Goal: Task Accomplishment & Management: Complete application form

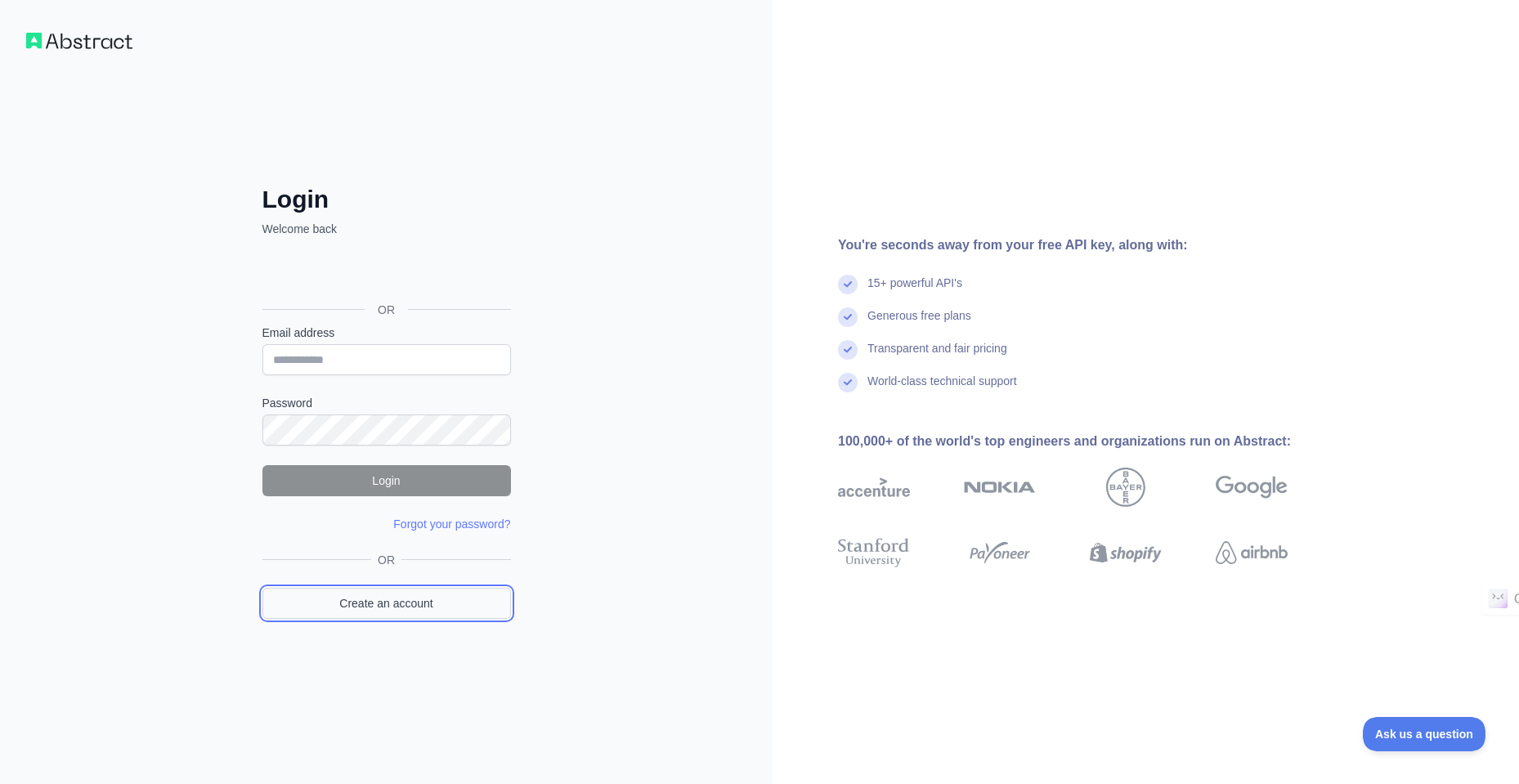
click at [438, 611] on link "Create an account" at bounding box center [386, 603] width 248 height 31
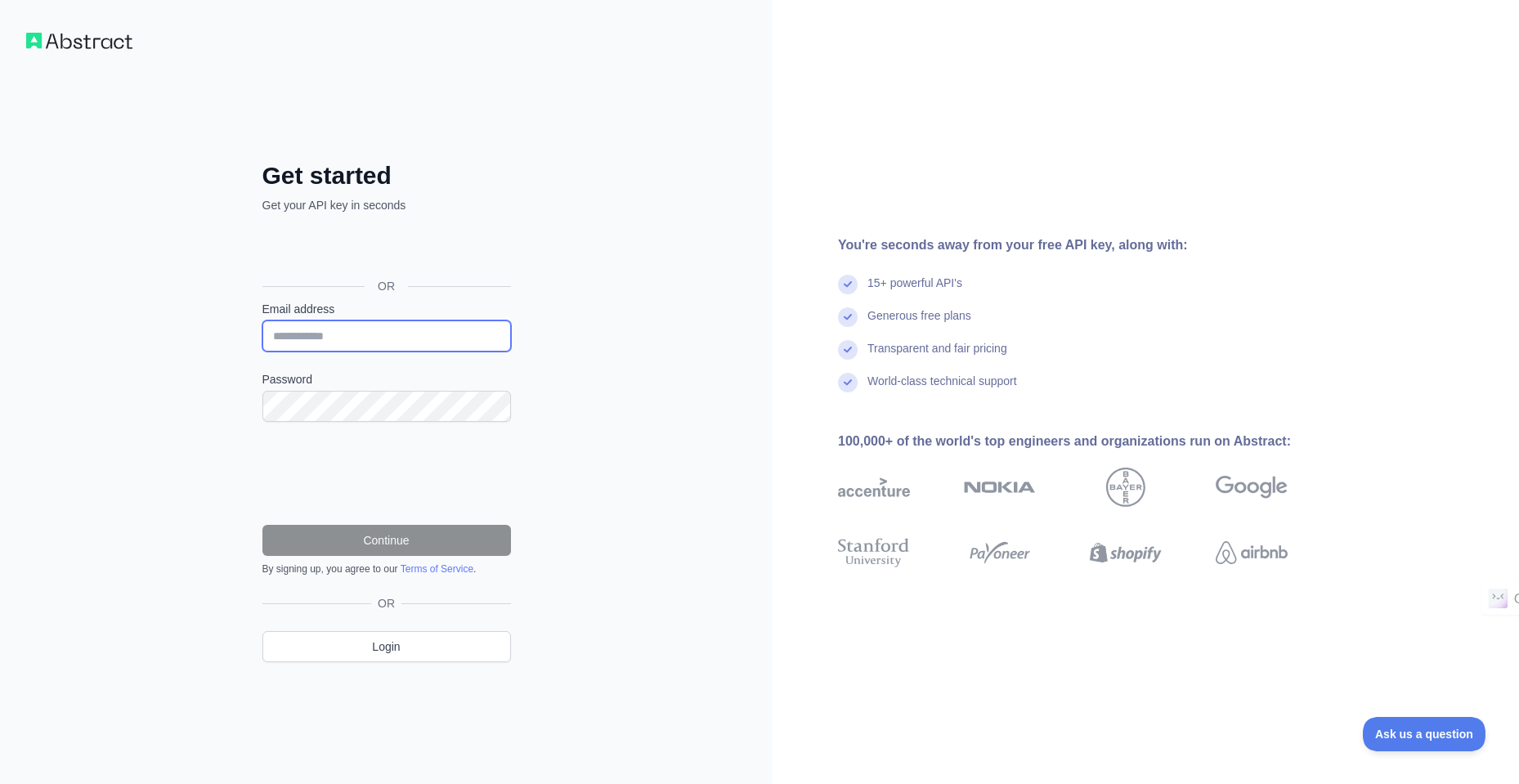
click at [376, 339] on input "Email address" at bounding box center [386, 336] width 248 height 31
type input "**********"
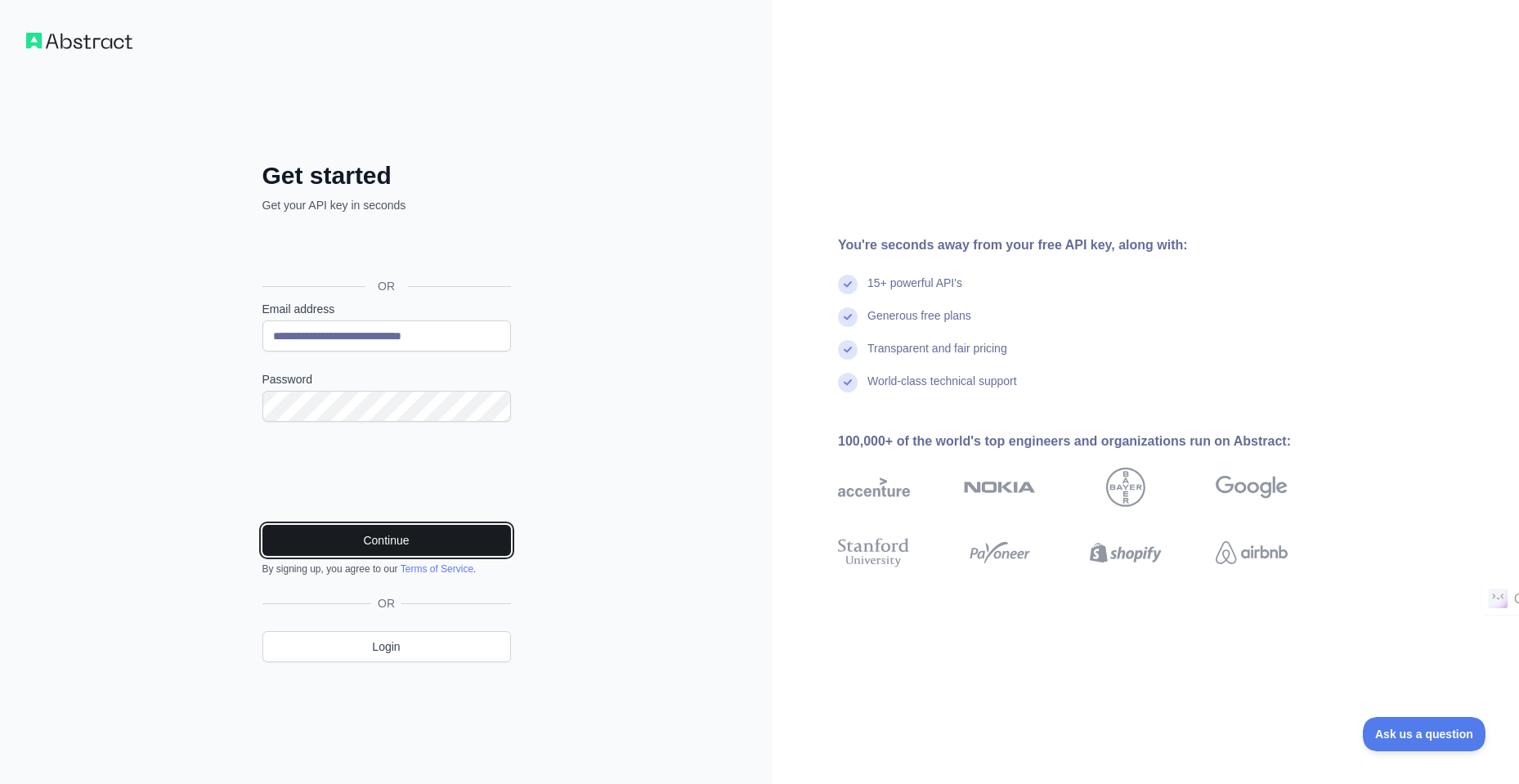
click at [307, 533] on button "Continue" at bounding box center [386, 539] width 248 height 31
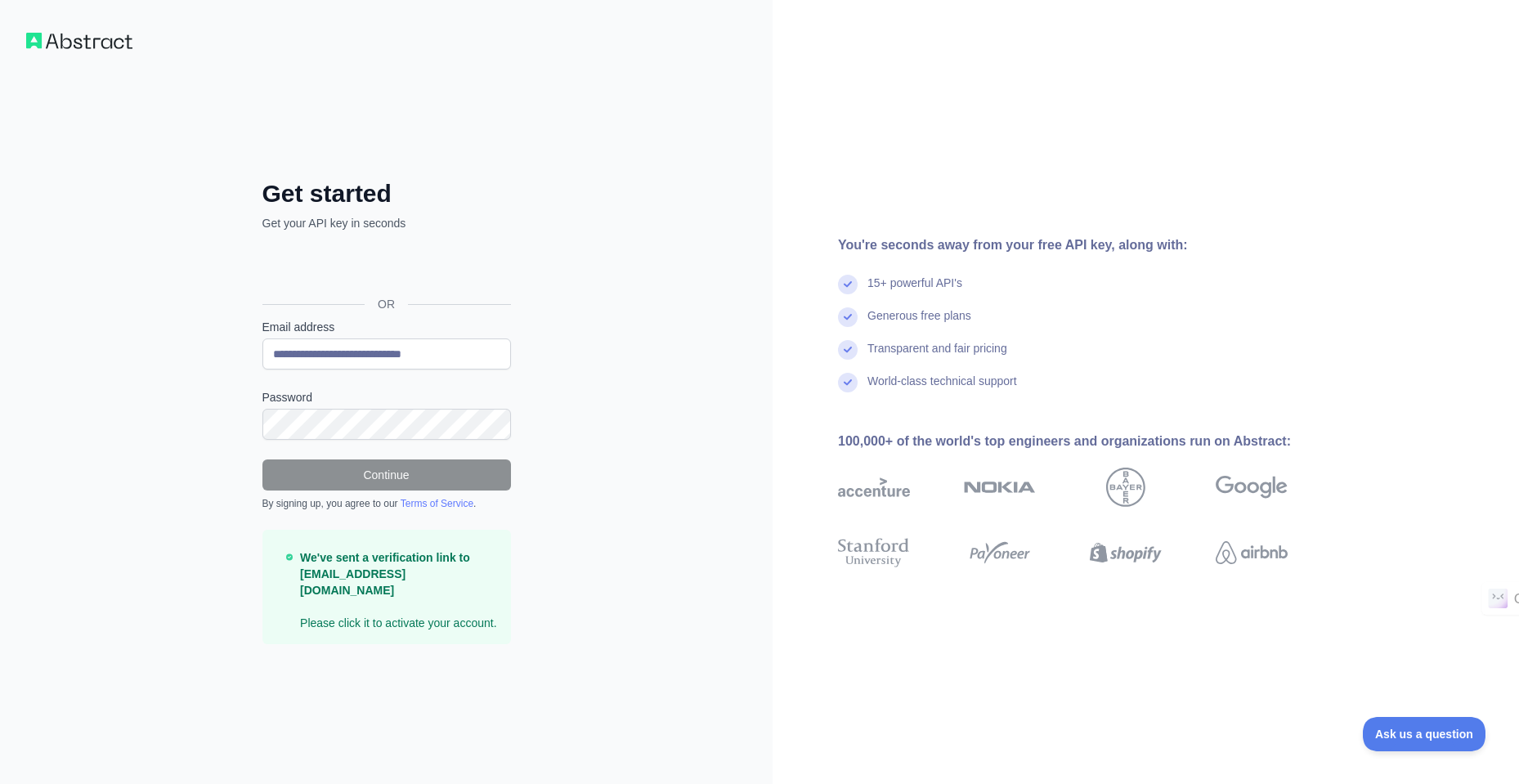
click at [397, 613] on p "We've sent a verification link to thanhthaonguyen291002@gmail.com Please click …" at bounding box center [399, 591] width 197 height 82
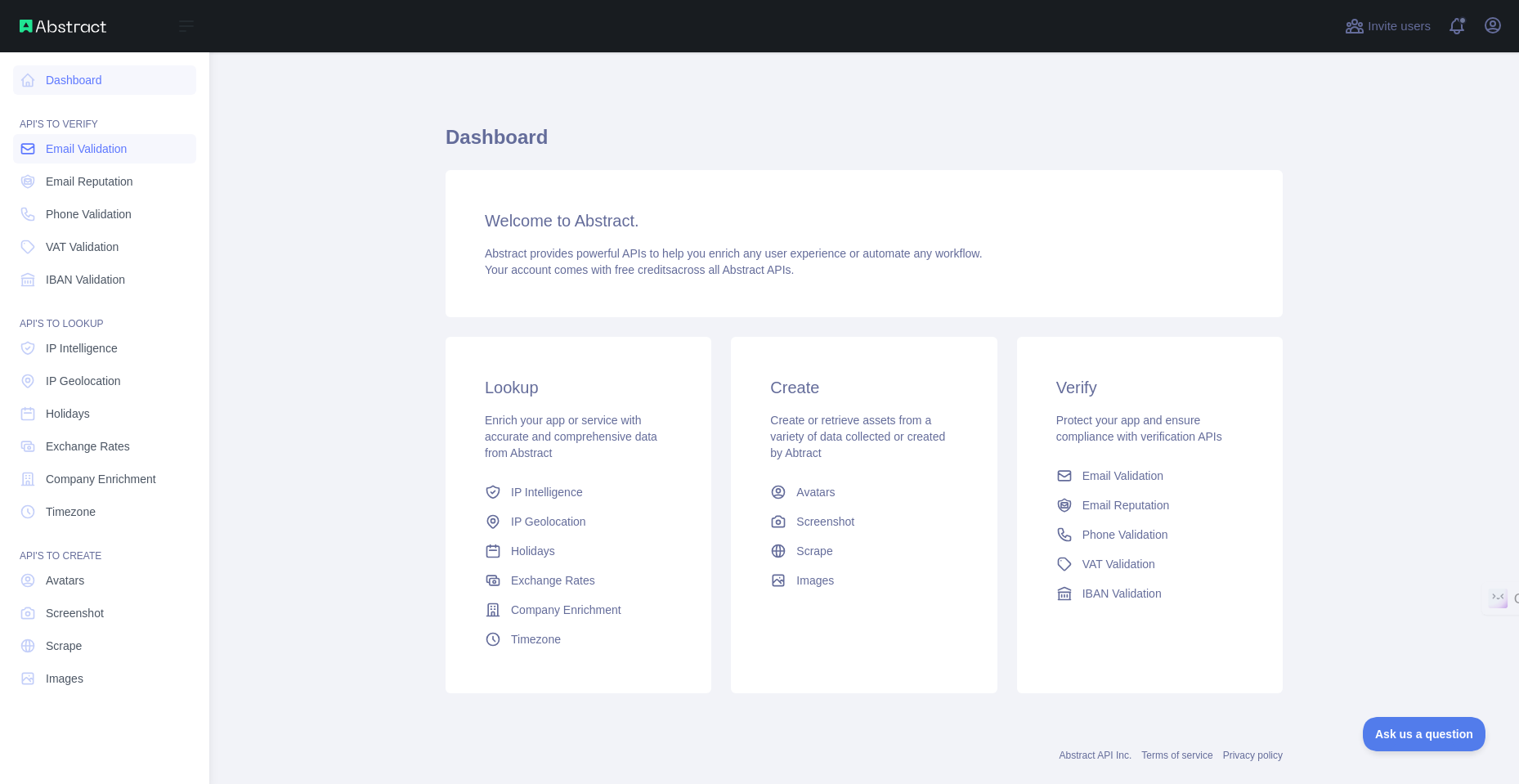
click at [137, 146] on link "Email Validation" at bounding box center [104, 149] width 183 height 30
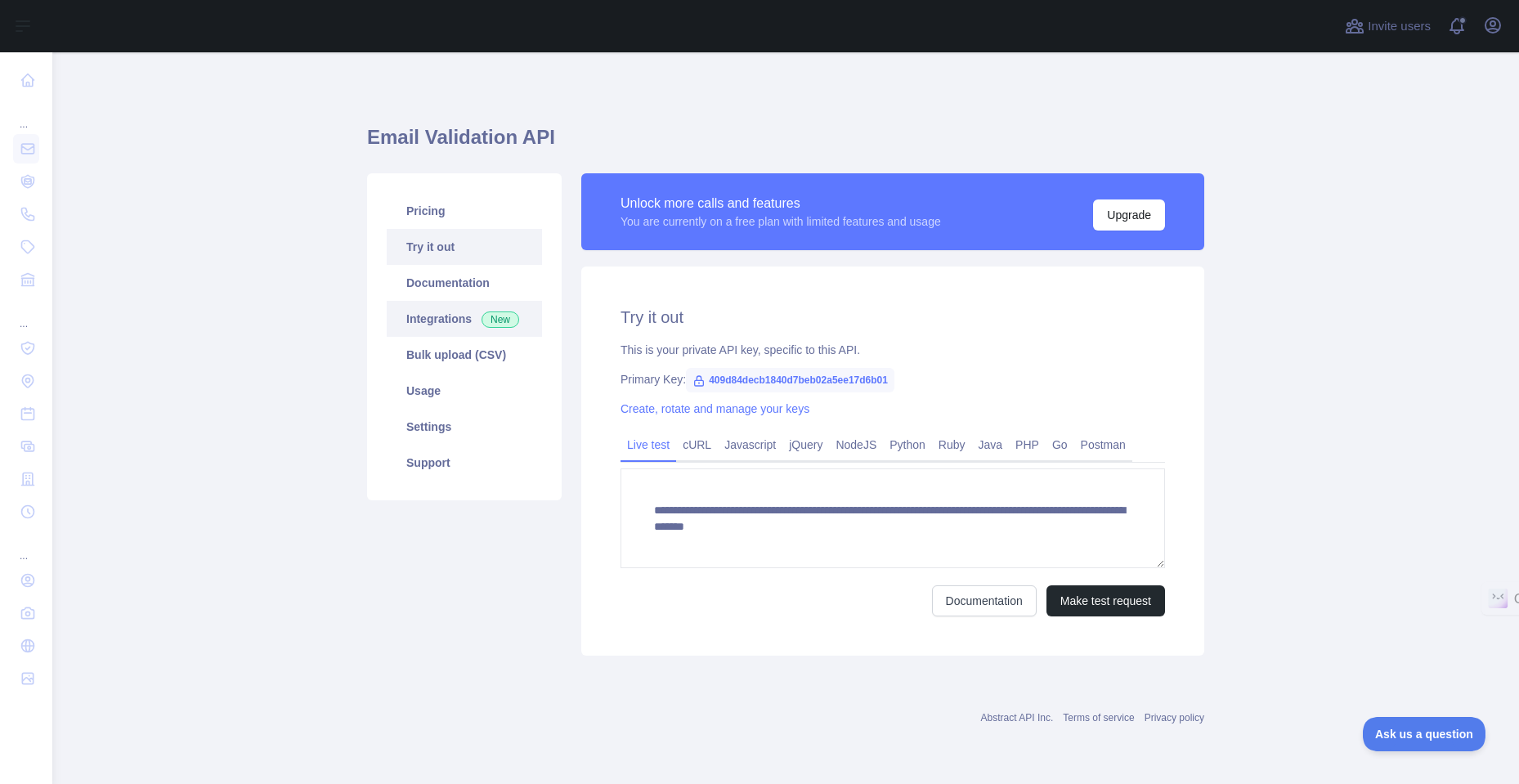
click at [423, 326] on link "Integrations New" at bounding box center [464, 319] width 155 height 36
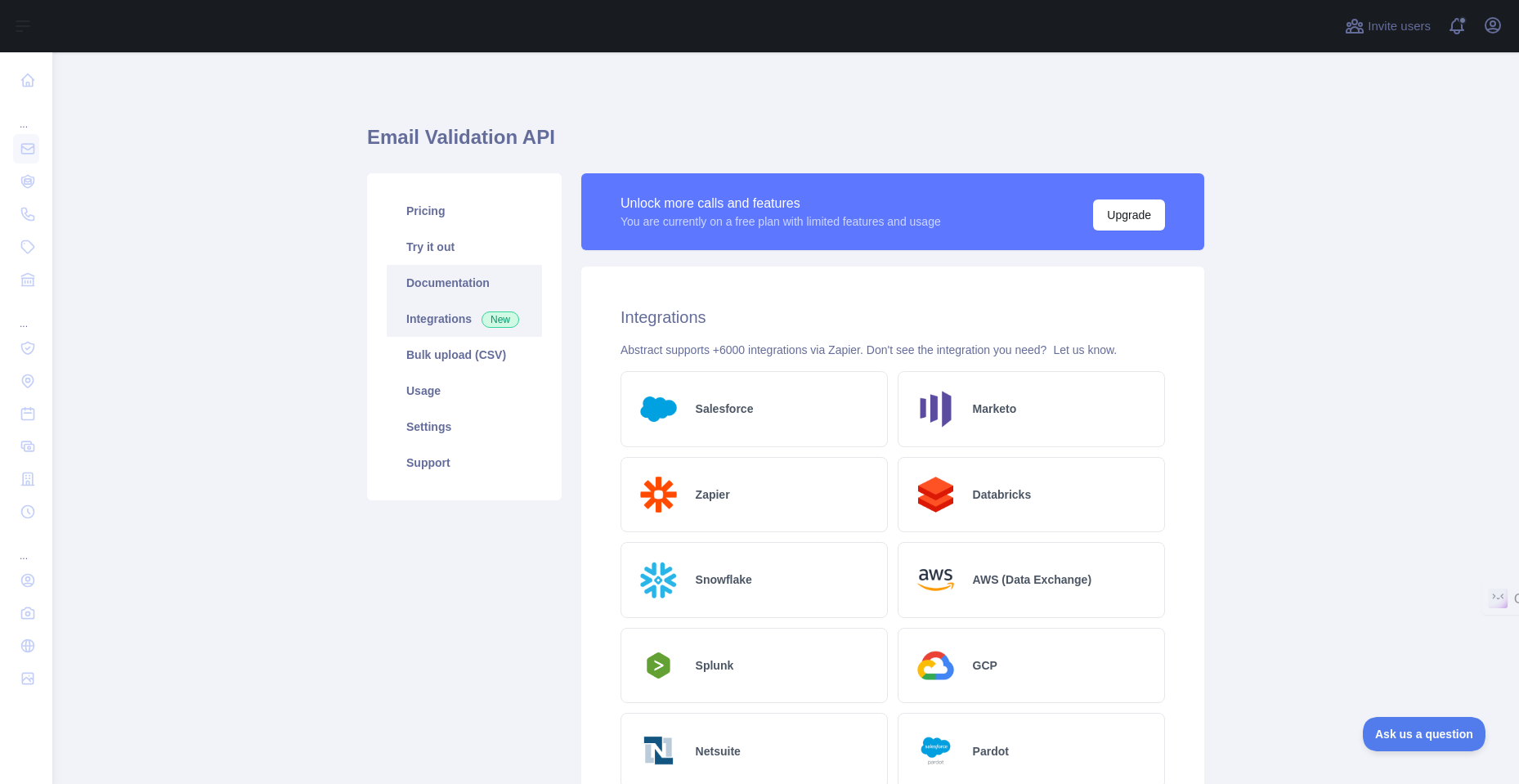
click at [447, 284] on link "Documentation" at bounding box center [464, 283] width 155 height 36
click at [472, 255] on link "Try it out" at bounding box center [464, 246] width 155 height 36
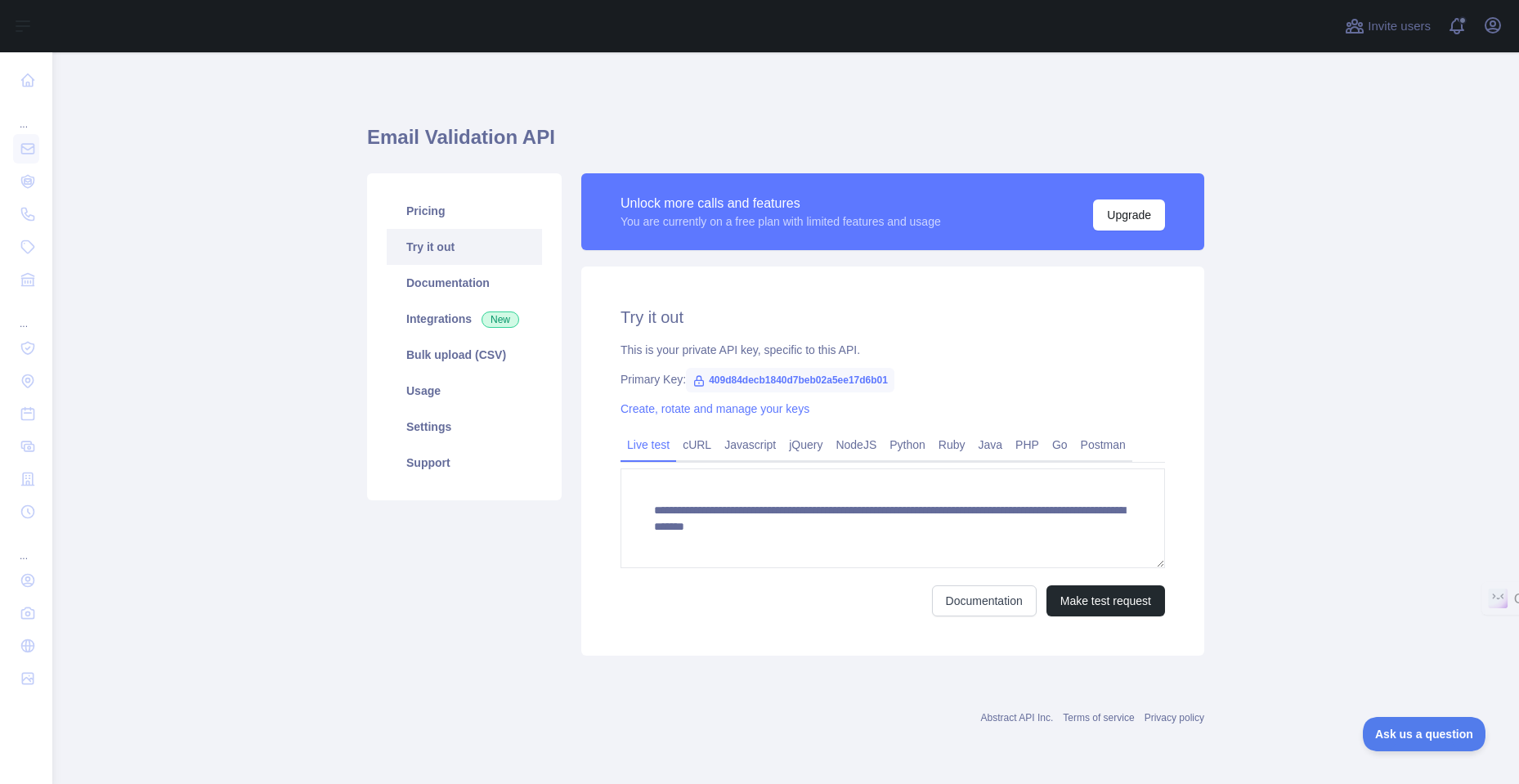
click at [726, 376] on span "409d84decb1840d7beb02a5ee17d6b01" at bounding box center [791, 380] width 208 height 24
drag, startPoint x: 708, startPoint y: 380, endPoint x: 936, endPoint y: 388, distance: 228.1
click at [936, 388] on div "**********" at bounding box center [893, 461] width 623 height 389
click at [732, 369] on span "409d84decb1840d7beb02a5ee17d6b01" at bounding box center [791, 380] width 208 height 24
drag, startPoint x: 707, startPoint y: 379, endPoint x: 902, endPoint y: 375, distance: 195.0
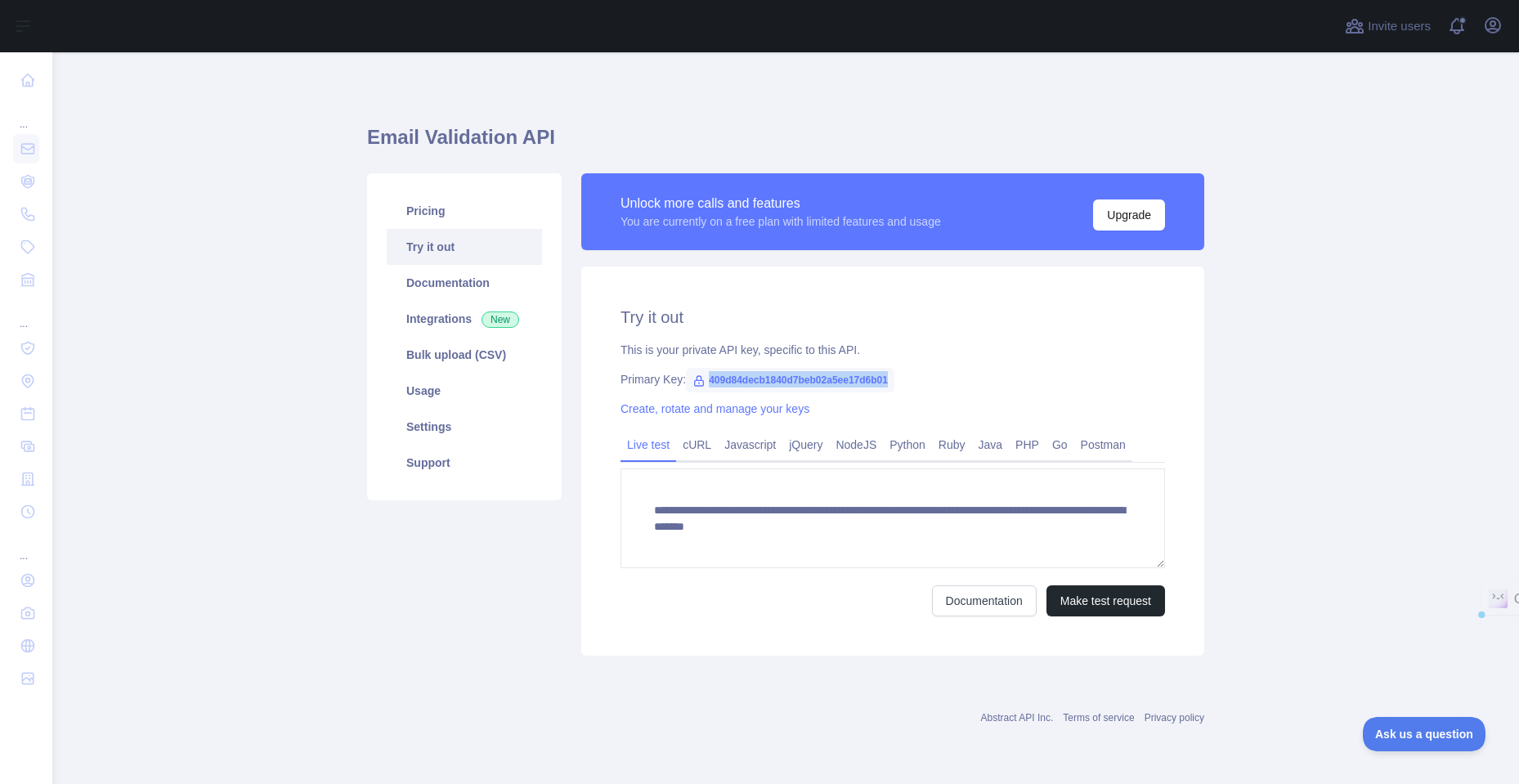
click at [902, 375] on div "Primary Key: 409d84decb1840d7beb02a5ee17d6b01" at bounding box center [892, 379] width 544 height 17
copy span "409d84decb1840d7beb02a5ee17d6b01"
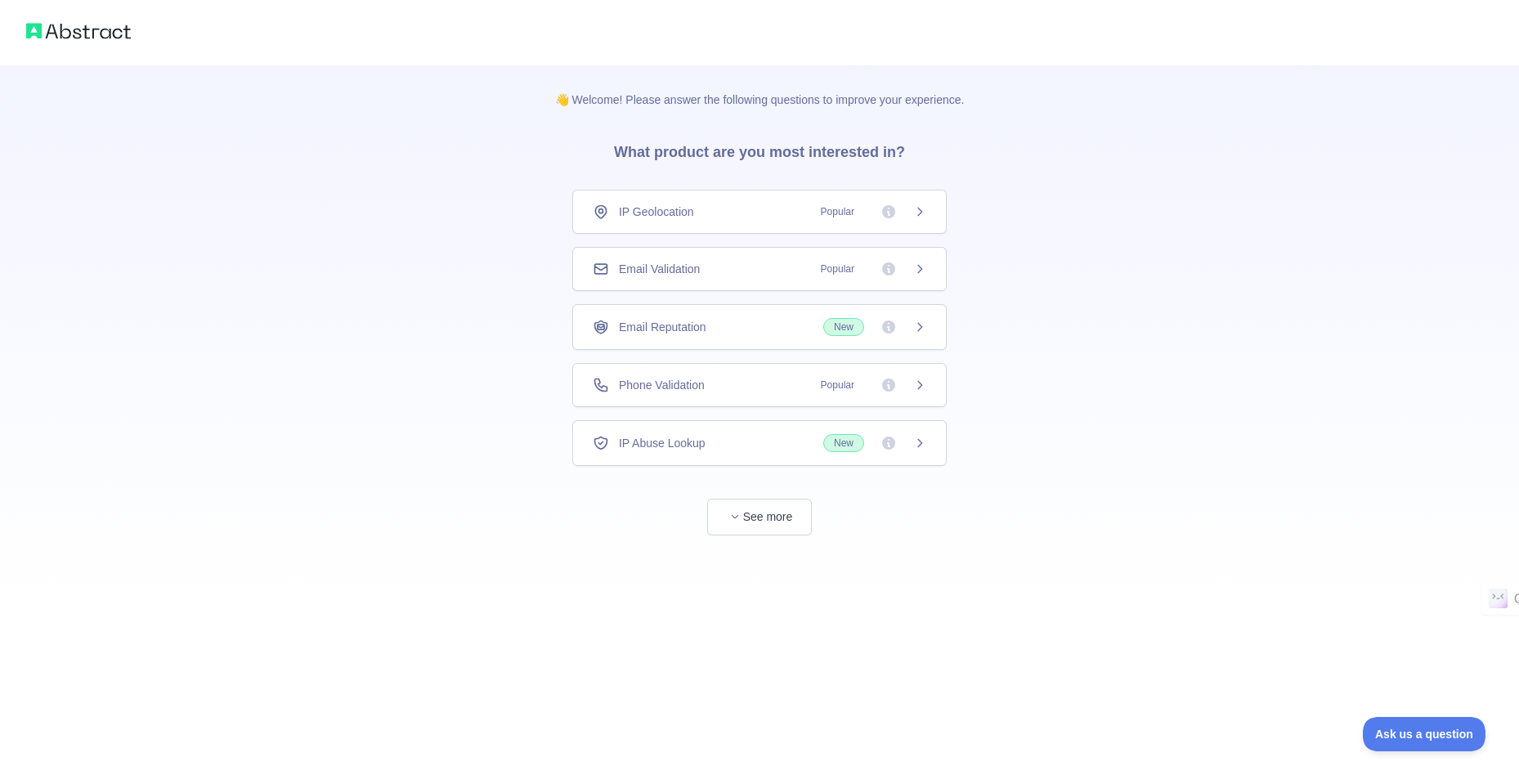
click at [829, 267] on span "Popular" at bounding box center [837, 269] width 53 height 17
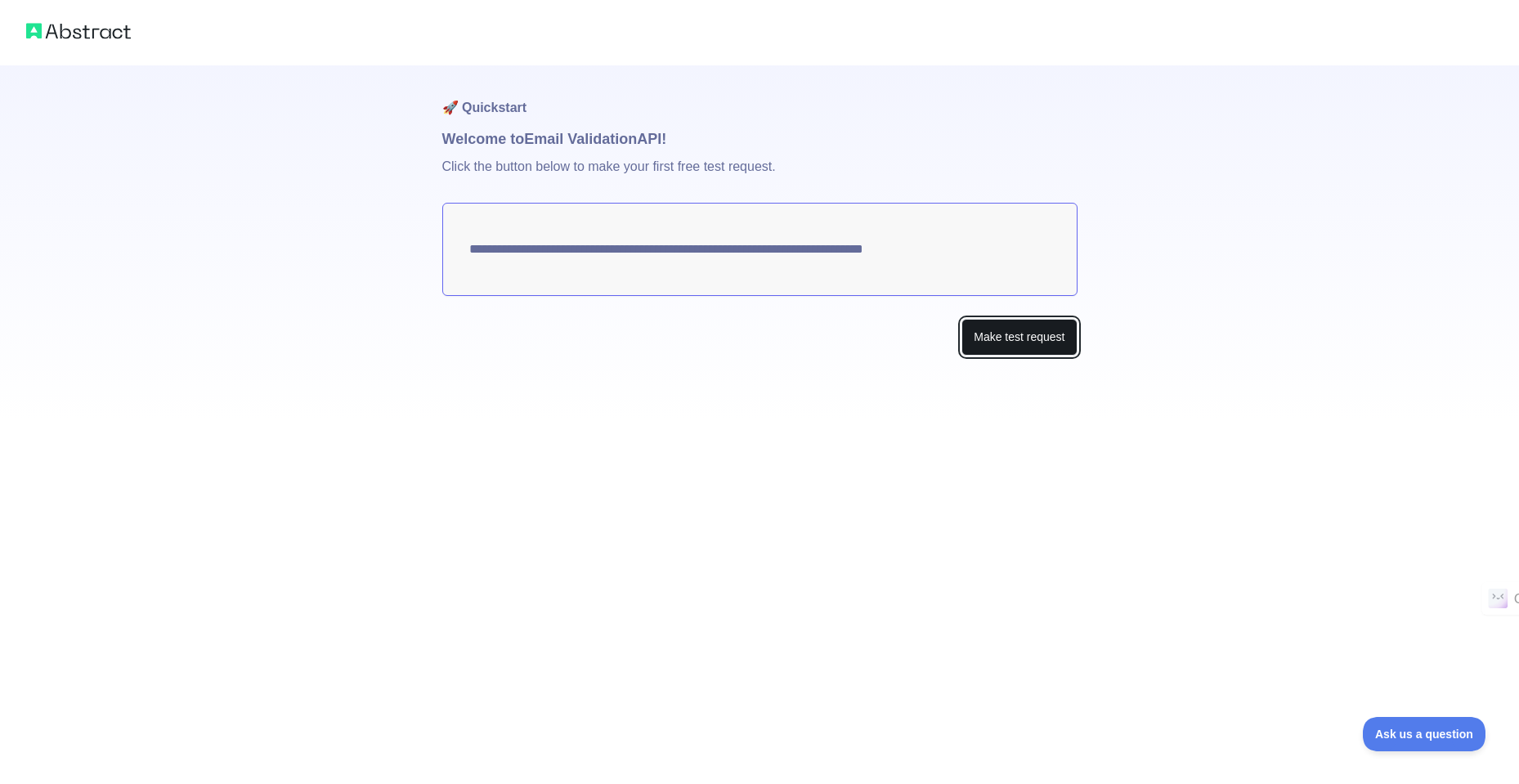
click at [1017, 330] on button "Make test request" at bounding box center [1019, 338] width 115 height 37
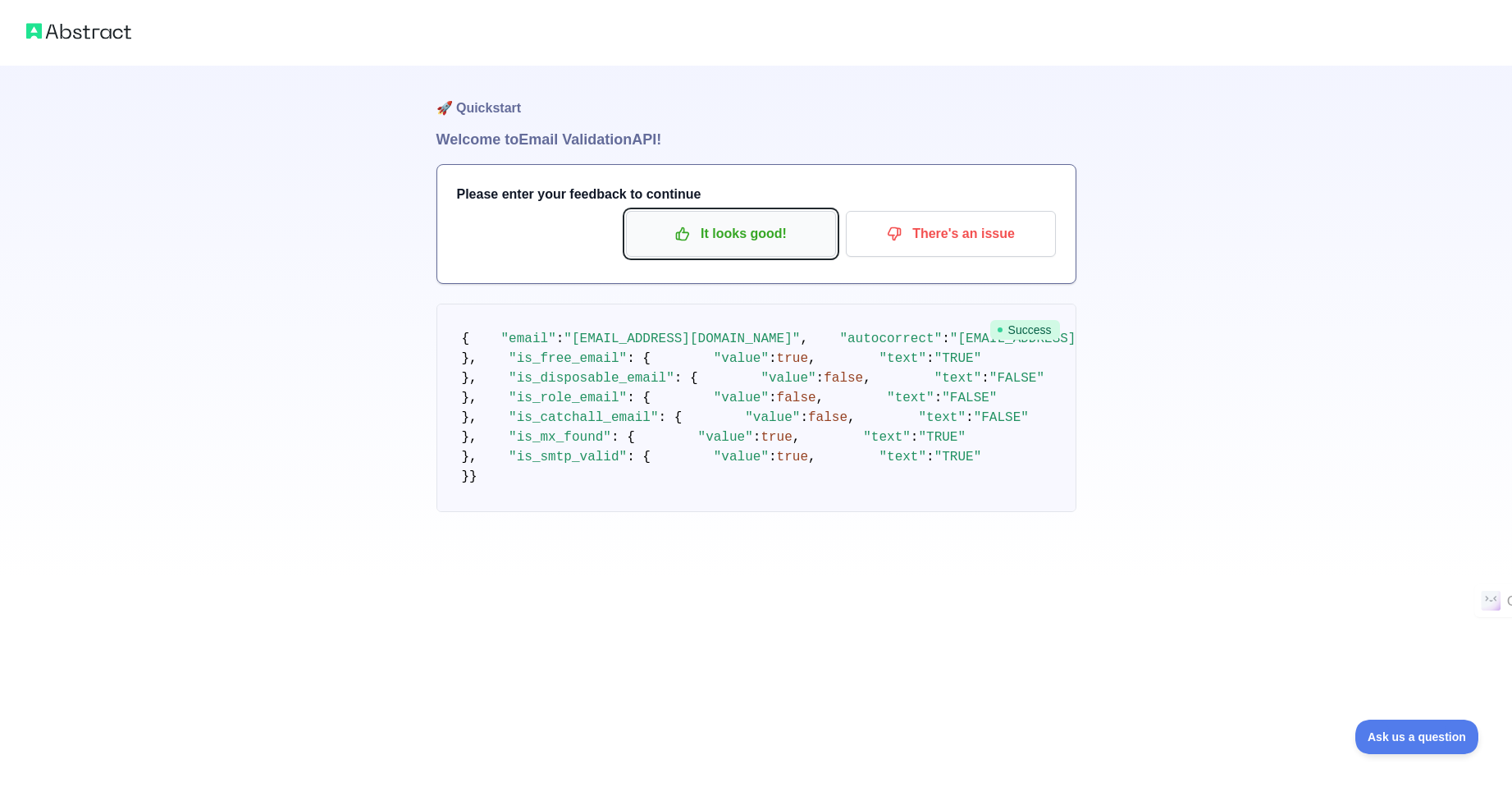
click at [764, 242] on p "It looks good!" at bounding box center [731, 234] width 186 height 28
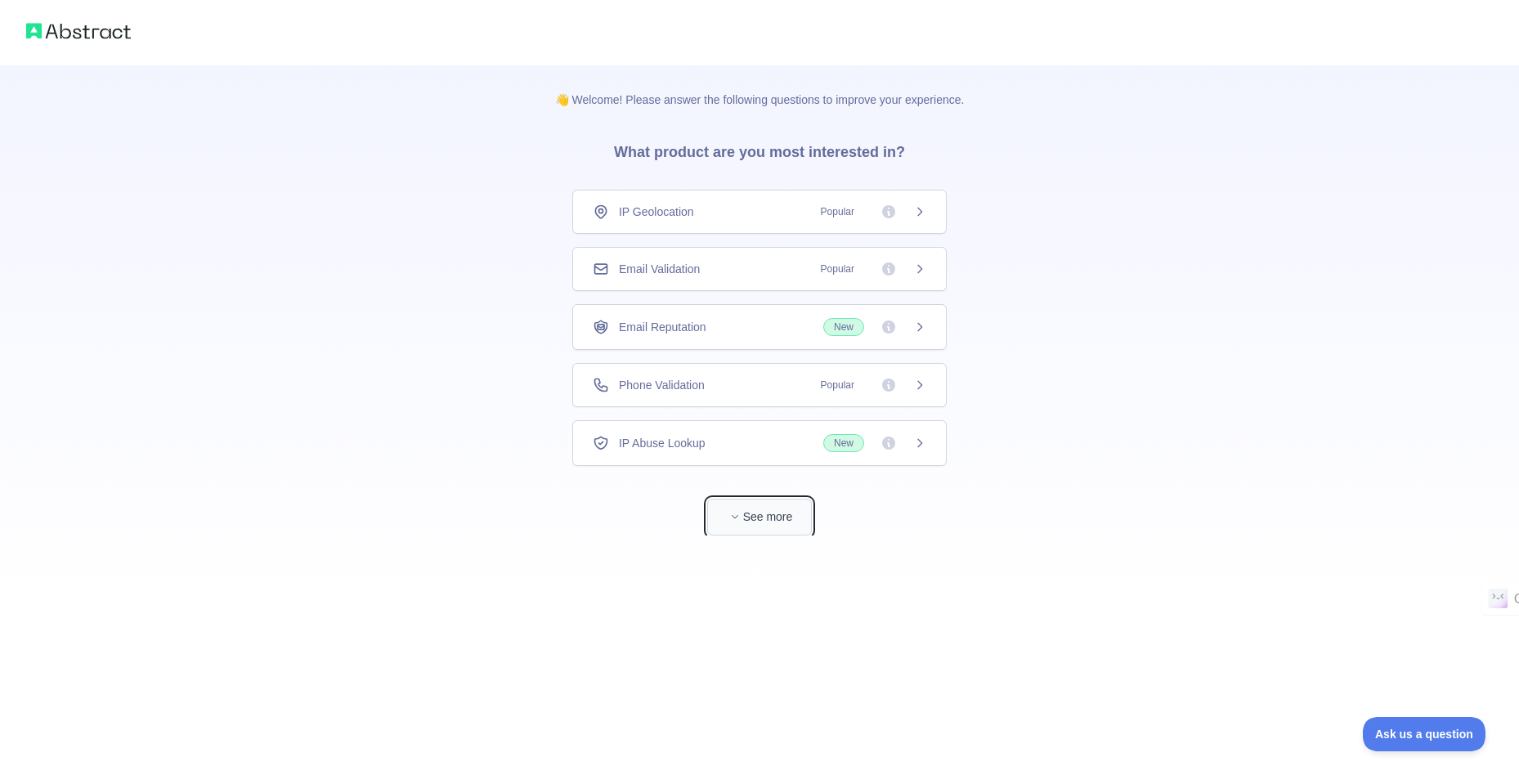
click at [766, 516] on button "See more" at bounding box center [759, 517] width 105 height 37
click at [802, 513] on button "See more" at bounding box center [759, 517] width 105 height 37
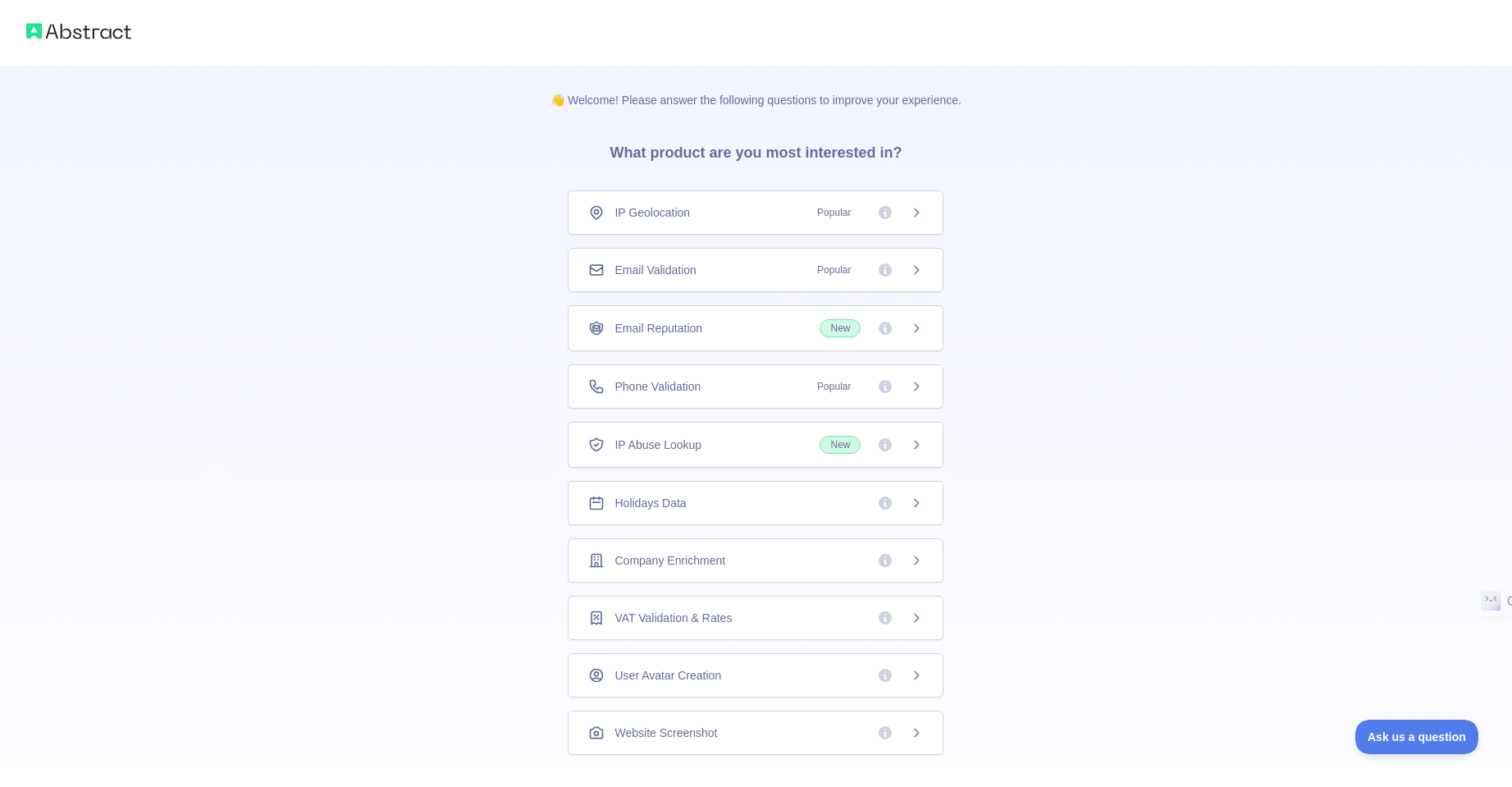
click at [900, 327] on span "New" at bounding box center [871, 328] width 104 height 18
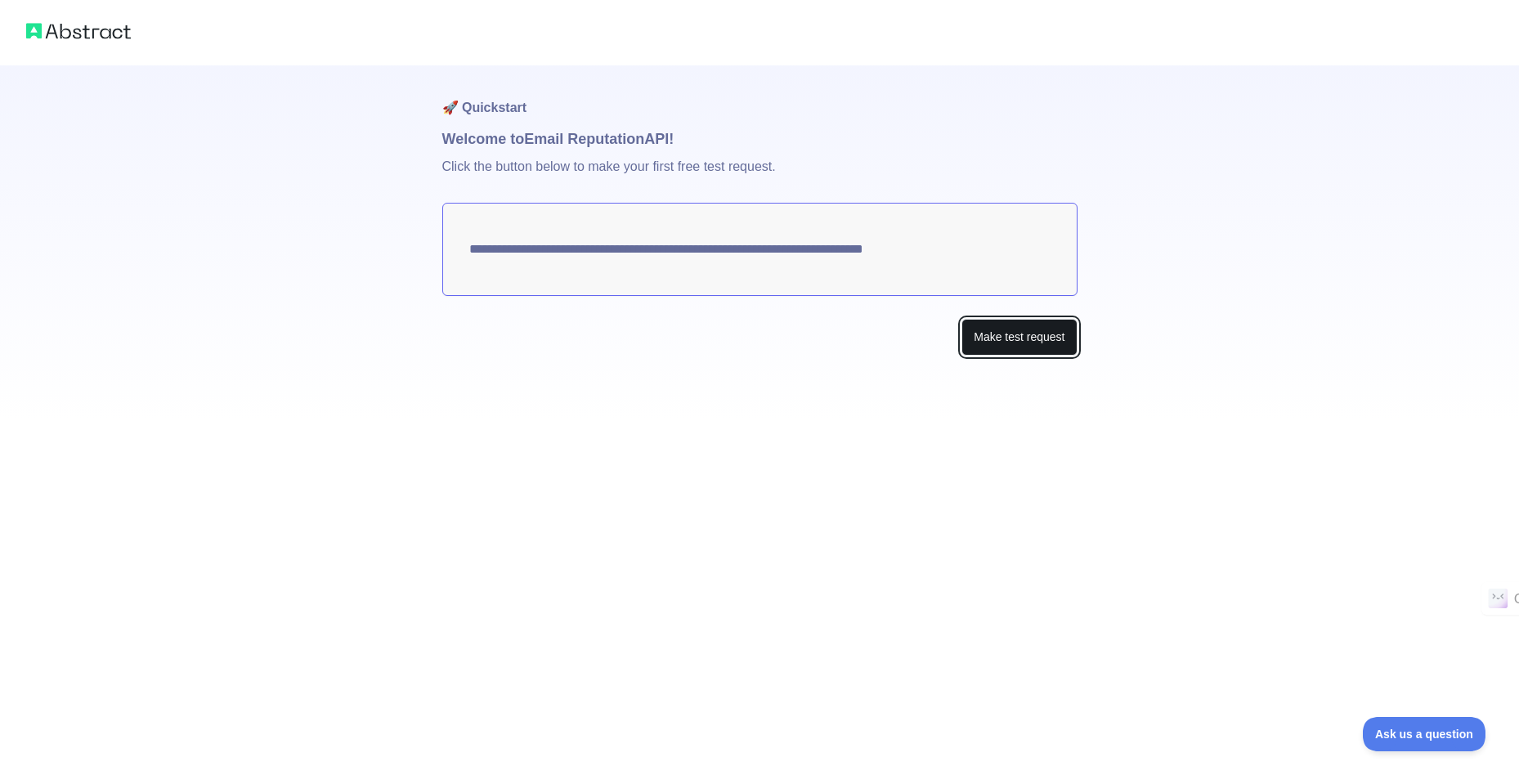
click at [982, 330] on button "Make test request" at bounding box center [1019, 338] width 115 height 37
